Goal: Task Accomplishment & Management: Manage account settings

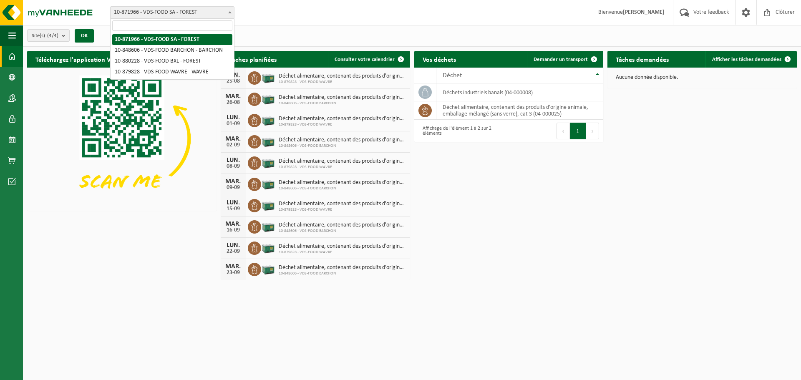
click at [231, 13] on b at bounding box center [229, 12] width 3 height 2
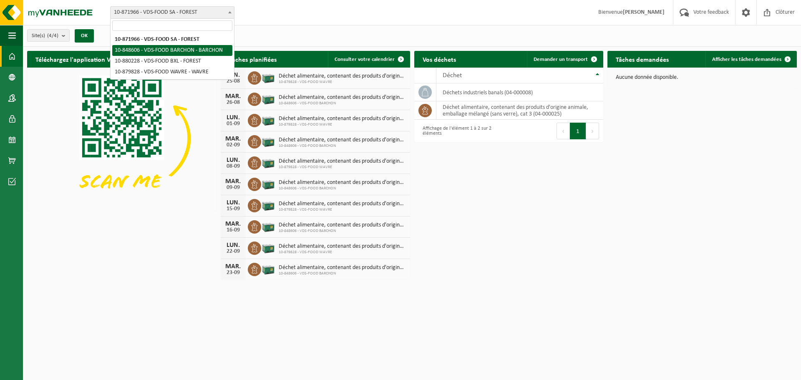
select select "95546"
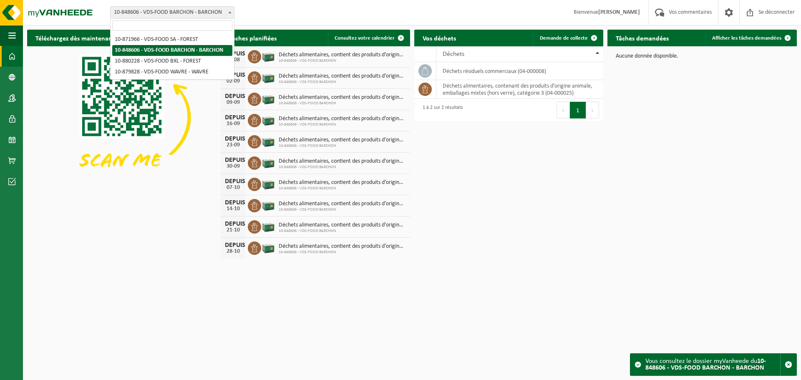
click at [227, 10] on span at bounding box center [230, 12] width 8 height 11
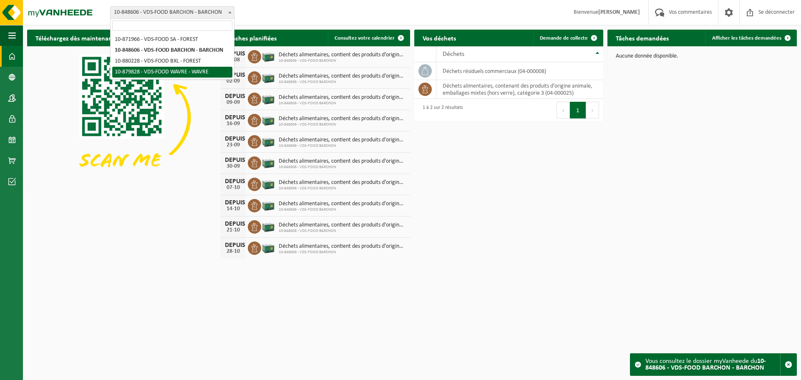
select select "109083"
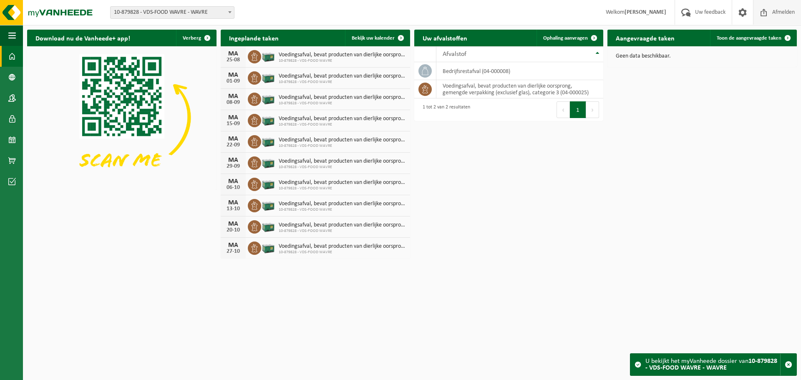
click at [765, 14] on span at bounding box center [764, 12] width 13 height 25
